Goal: Transaction & Acquisition: Purchase product/service

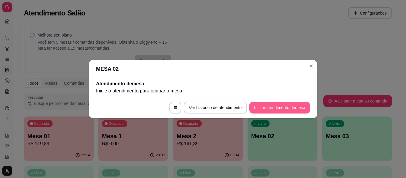
click at [278, 108] on button "Iniciar atendimento de mesa" at bounding box center [279, 108] width 61 height 12
click at [278, 108] on footer "Ver histórico de atendimento Iniciar atendimento de mesa" at bounding box center [203, 107] width 228 height 21
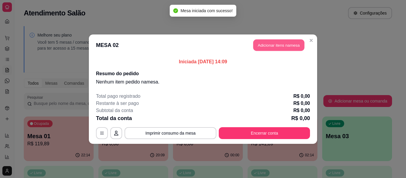
click at [270, 48] on button "Adicionar itens na mesa" at bounding box center [278, 45] width 51 height 12
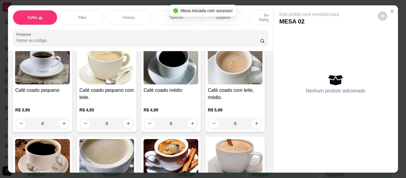
scroll to position [59, 0]
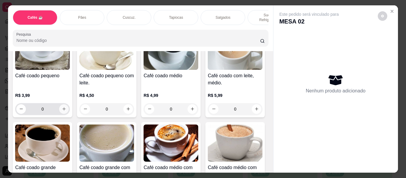
click at [62, 108] on icon "increase-product-quantity" at bounding box center [64, 109] width 4 height 4
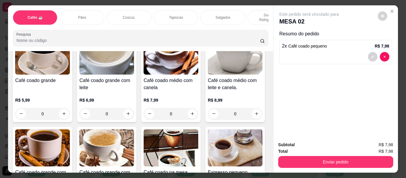
scroll to position [89, 0]
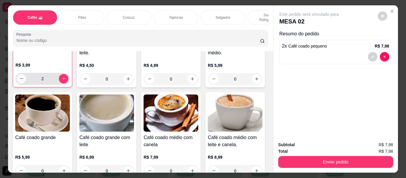
click at [19, 76] on icon "decrease-product-quantity" at bounding box center [21, 78] width 4 height 4
type input "1"
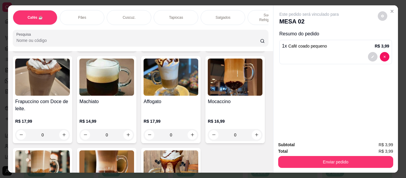
scroll to position [714, 0]
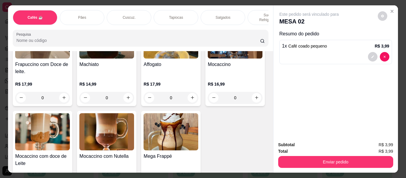
type input "1"
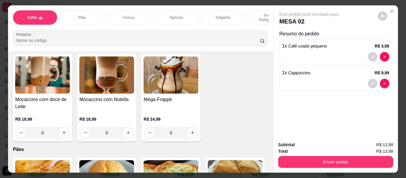
scroll to position [773, 0]
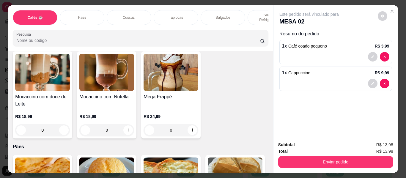
type input "1"
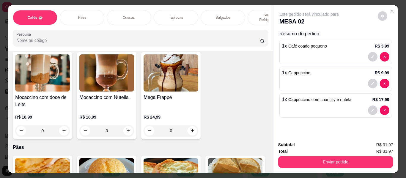
click at [254, 10] on div "Sucos e Refrigerantes" at bounding box center [270, 17] width 45 height 15
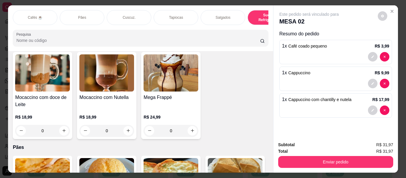
scroll to position [16, 0]
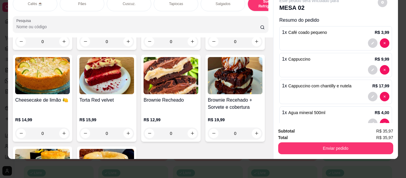
type input "2"
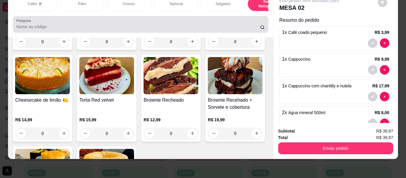
scroll to position [0, 0]
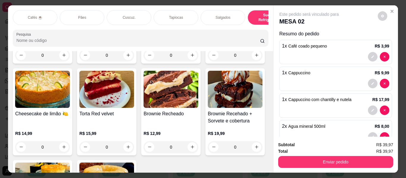
click at [228, 17] on div "Salgados" at bounding box center [223, 17] width 45 height 15
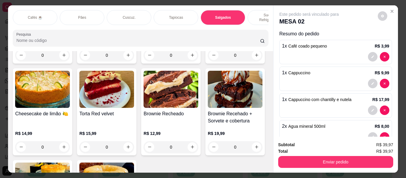
scroll to position [14, 0]
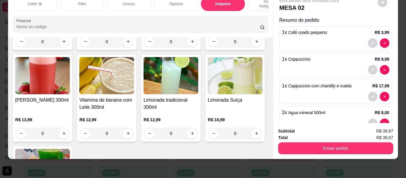
type input "1"
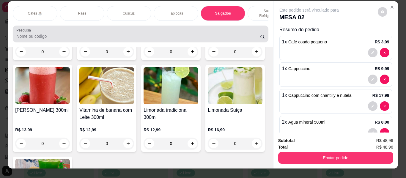
scroll to position [0, 0]
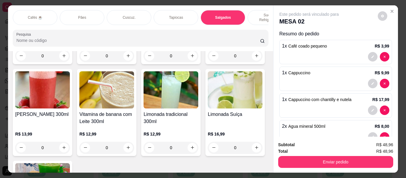
click at [253, 13] on p "Sucos e Refrigerantes" at bounding box center [270, 18] width 34 height 10
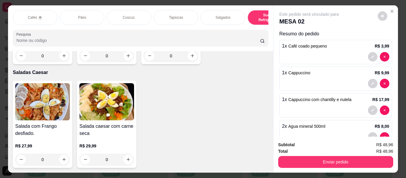
click at [167, 13] on div "Tapiocas" at bounding box center [176, 17] width 45 height 15
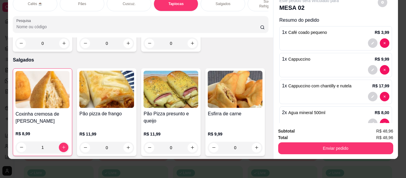
type input "2"
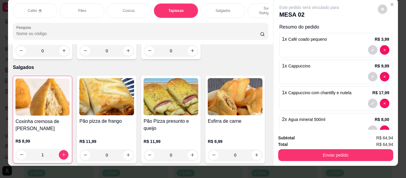
scroll to position [0, 0]
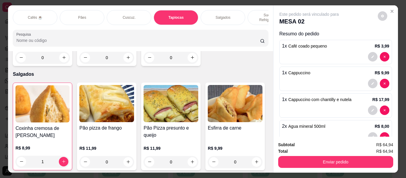
click at [255, 10] on div "Sucos e Refrigerantes" at bounding box center [270, 17] width 45 height 15
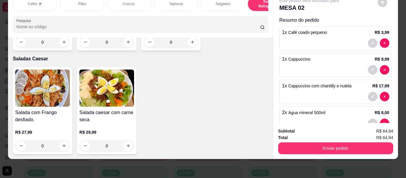
scroll to position [3577, 0]
type input "2"
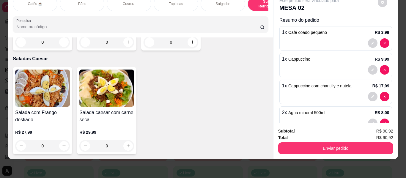
scroll to position [3636, 0]
type input "1"
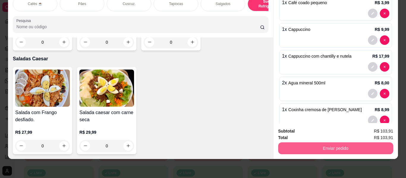
click at [336, 146] on button "Enviar pedido" at bounding box center [335, 148] width 115 height 12
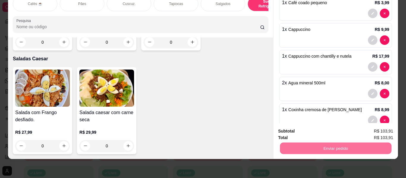
click at [372, 130] on button "Enviar pedido" at bounding box center [378, 129] width 34 height 11
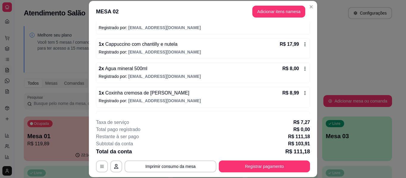
scroll to position [59, 0]
